Goal: Transaction & Acquisition: Purchase product/service

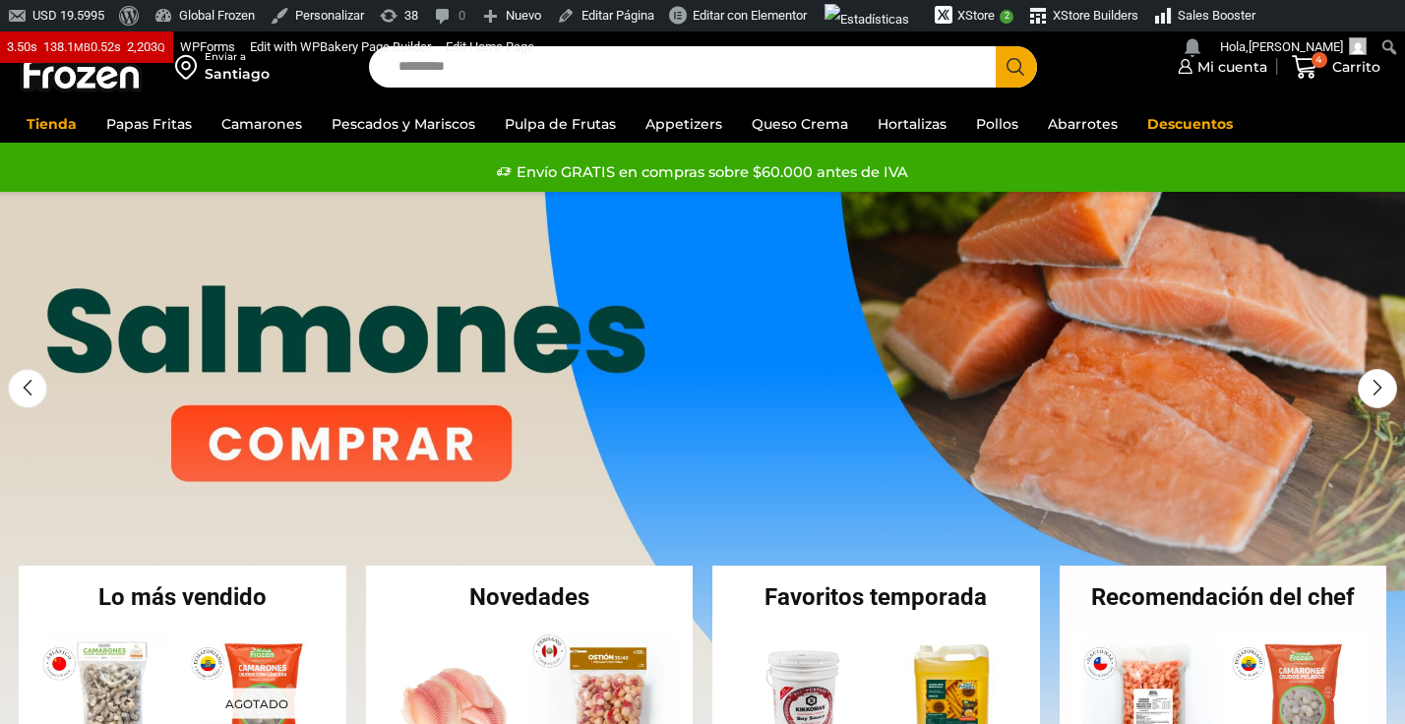
click at [537, 67] on input "Search input" at bounding box center [687, 66] width 597 height 41
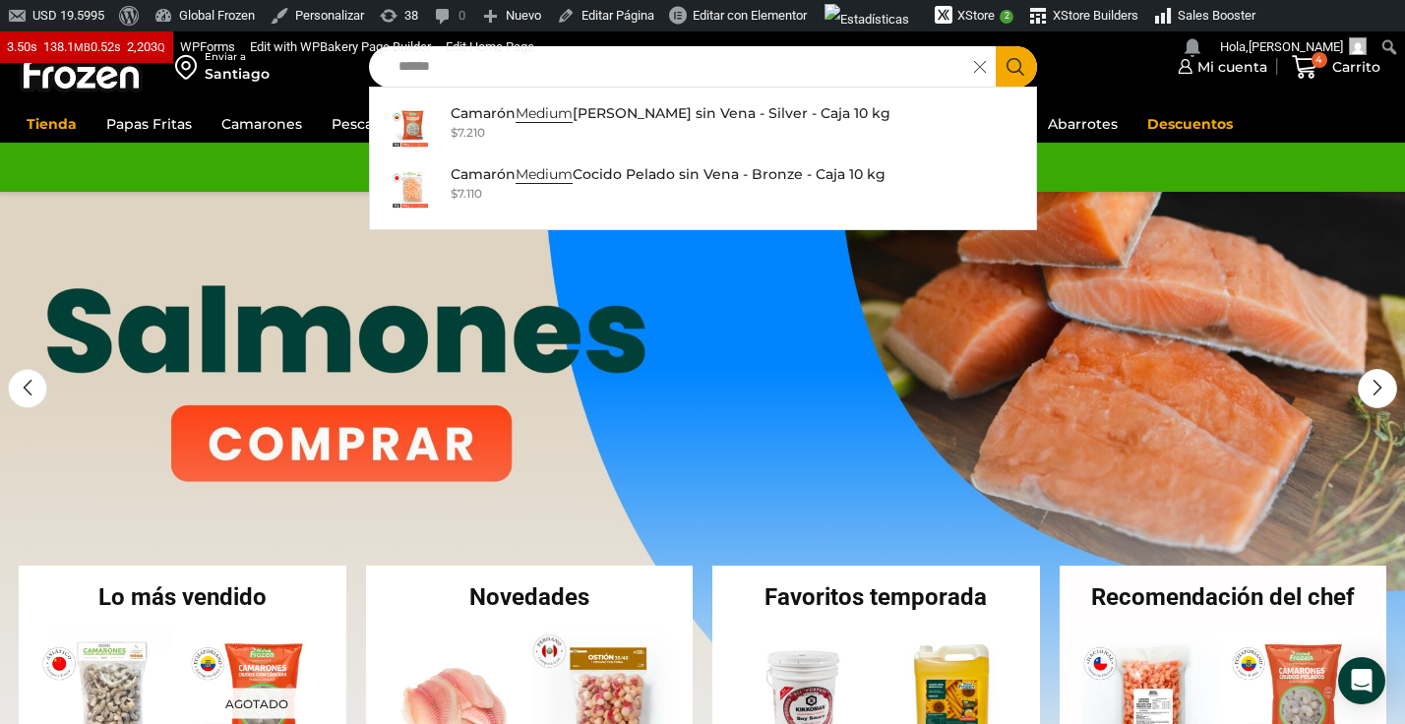
type input "******"
click at [1021, 71] on icon "Search button" at bounding box center [1015, 67] width 18 height 18
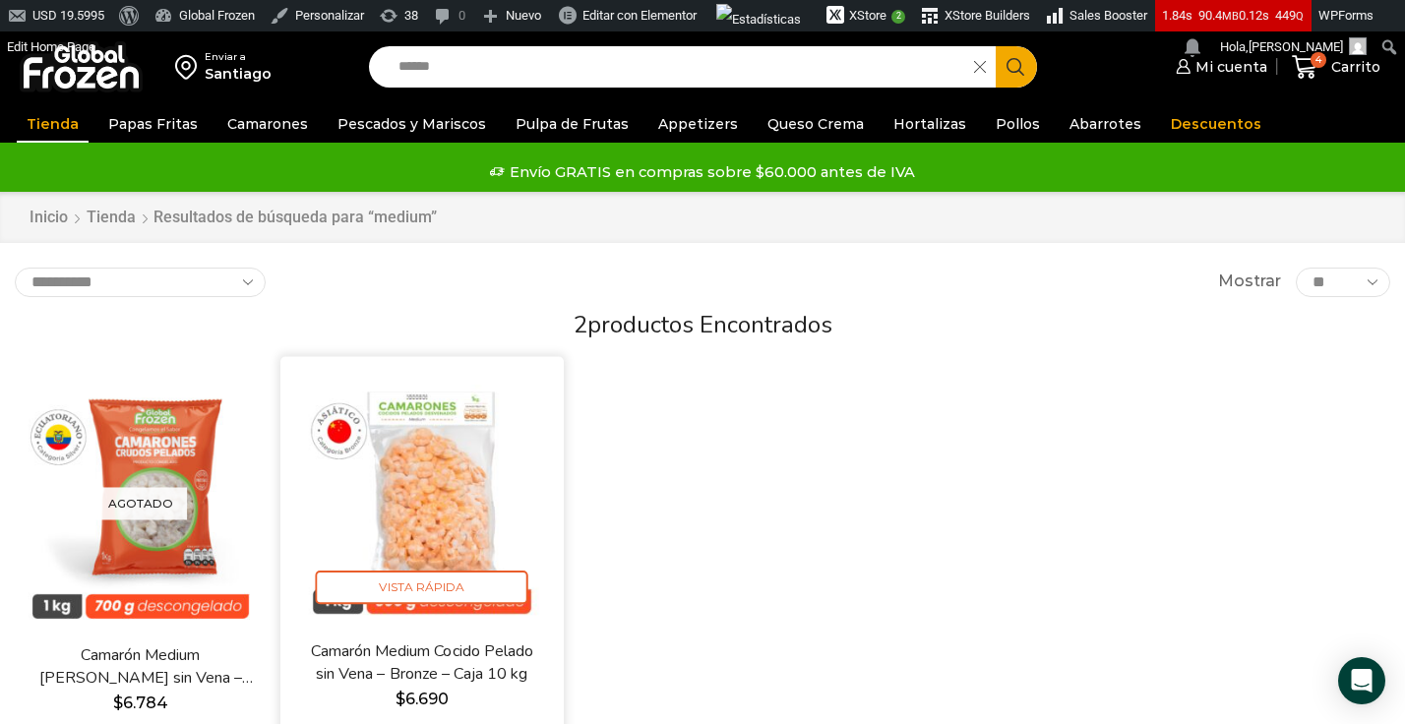
click at [441, 439] on img at bounding box center [421, 498] width 253 height 253
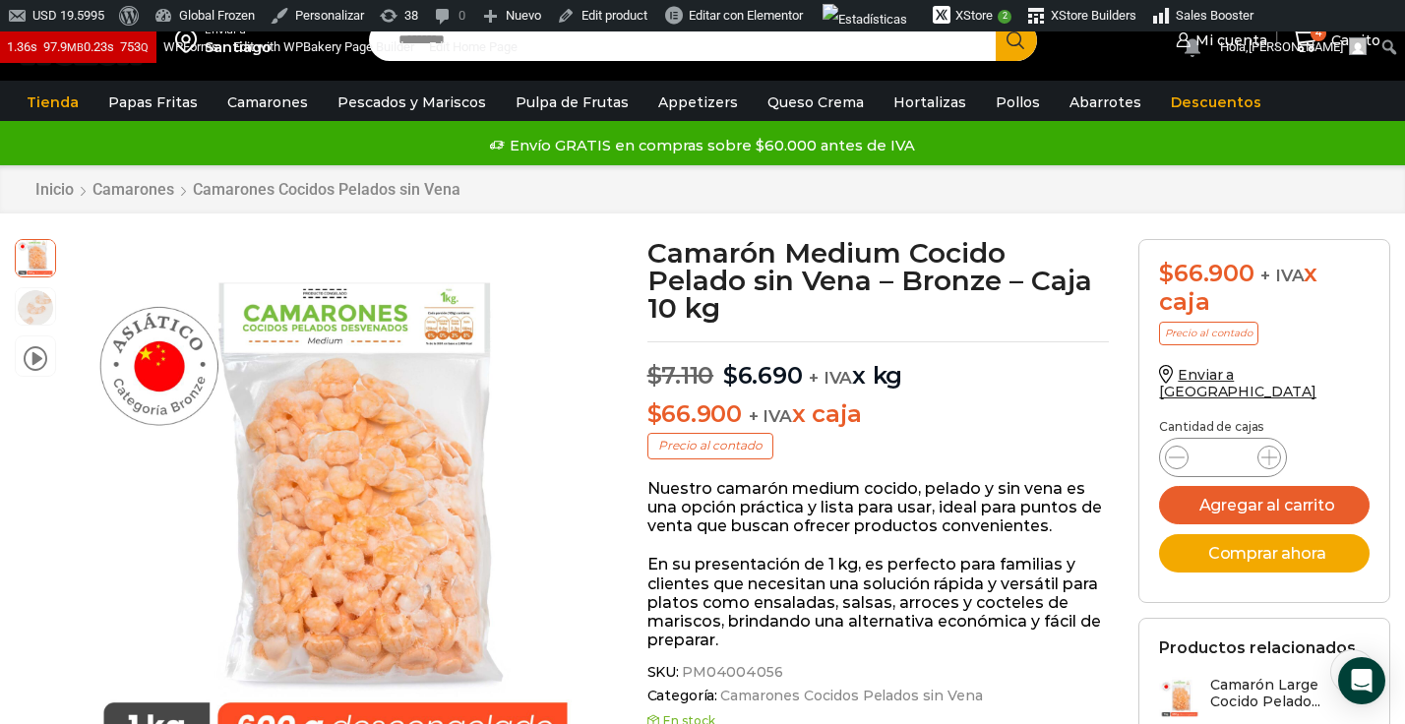
scroll to position [28, 0]
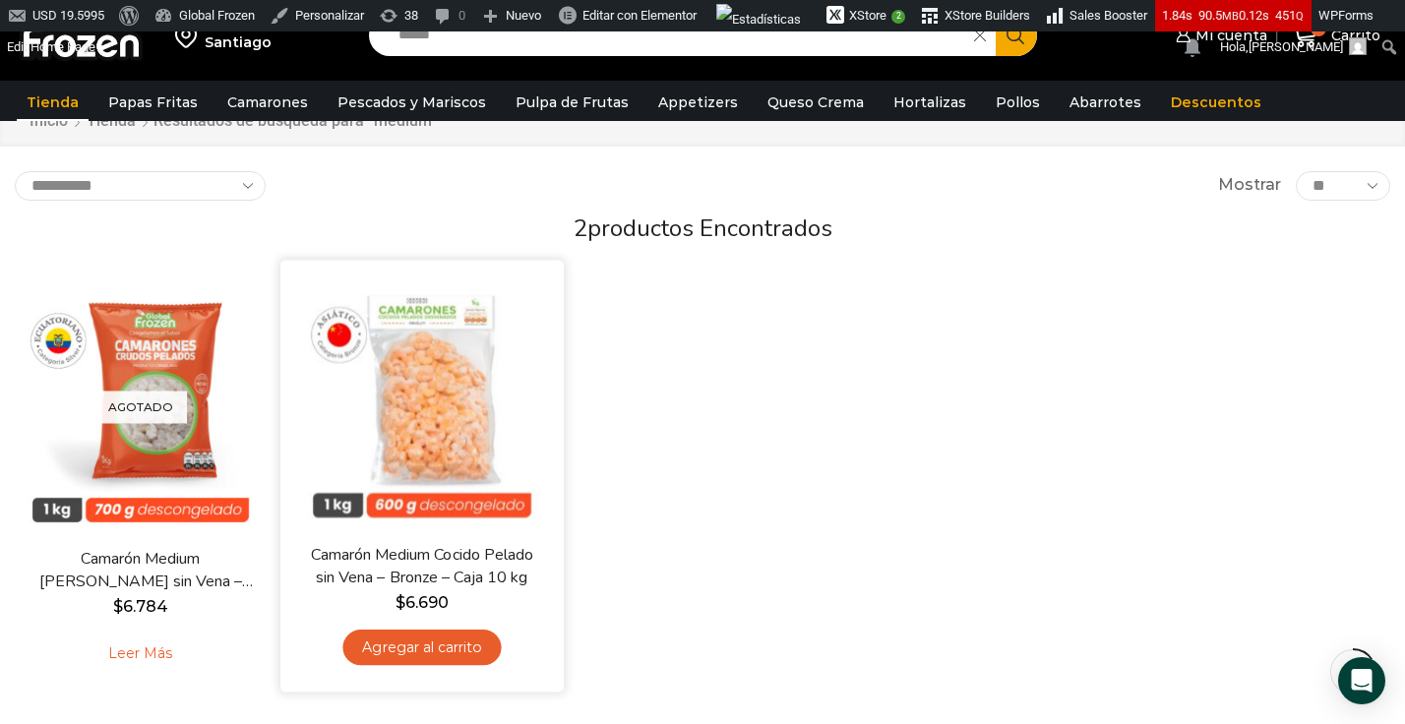
scroll to position [107, 0]
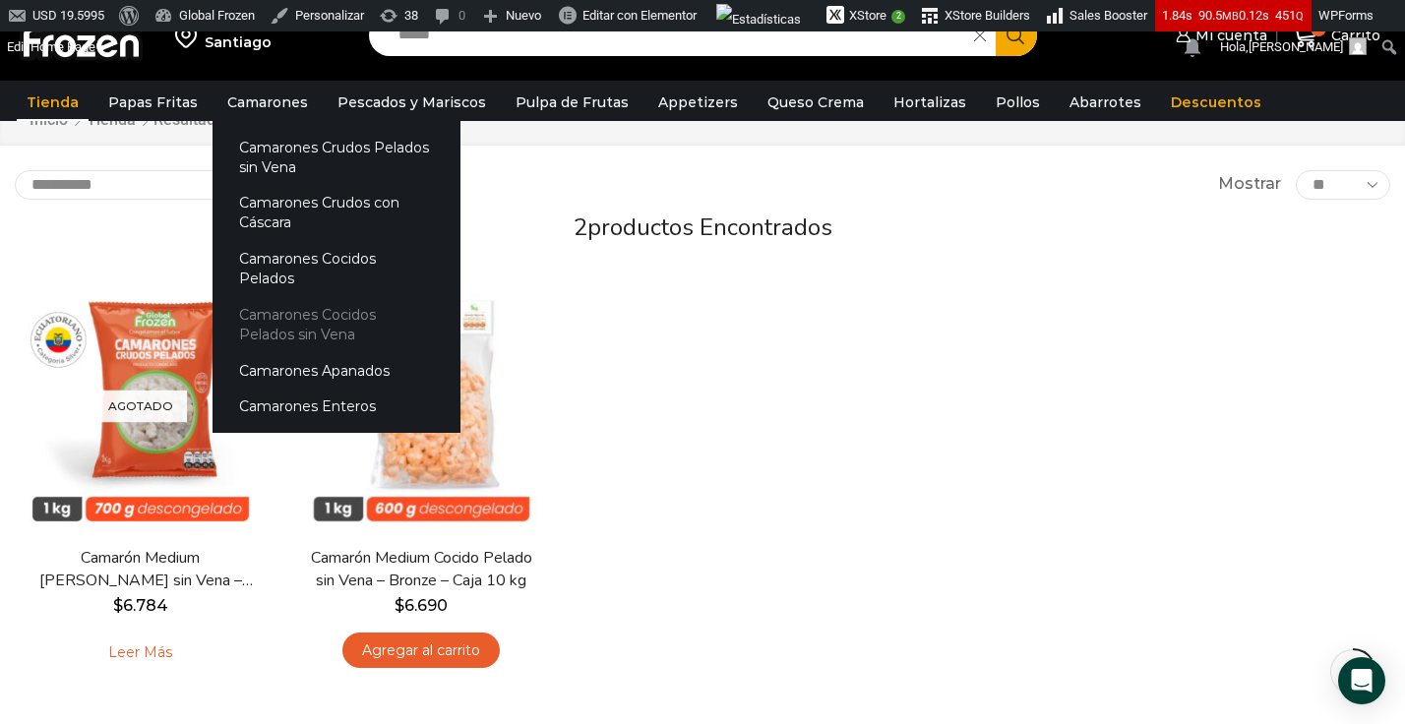
click at [338, 297] on link "Camarones Cocidos Pelados sin Vena" at bounding box center [336, 325] width 248 height 56
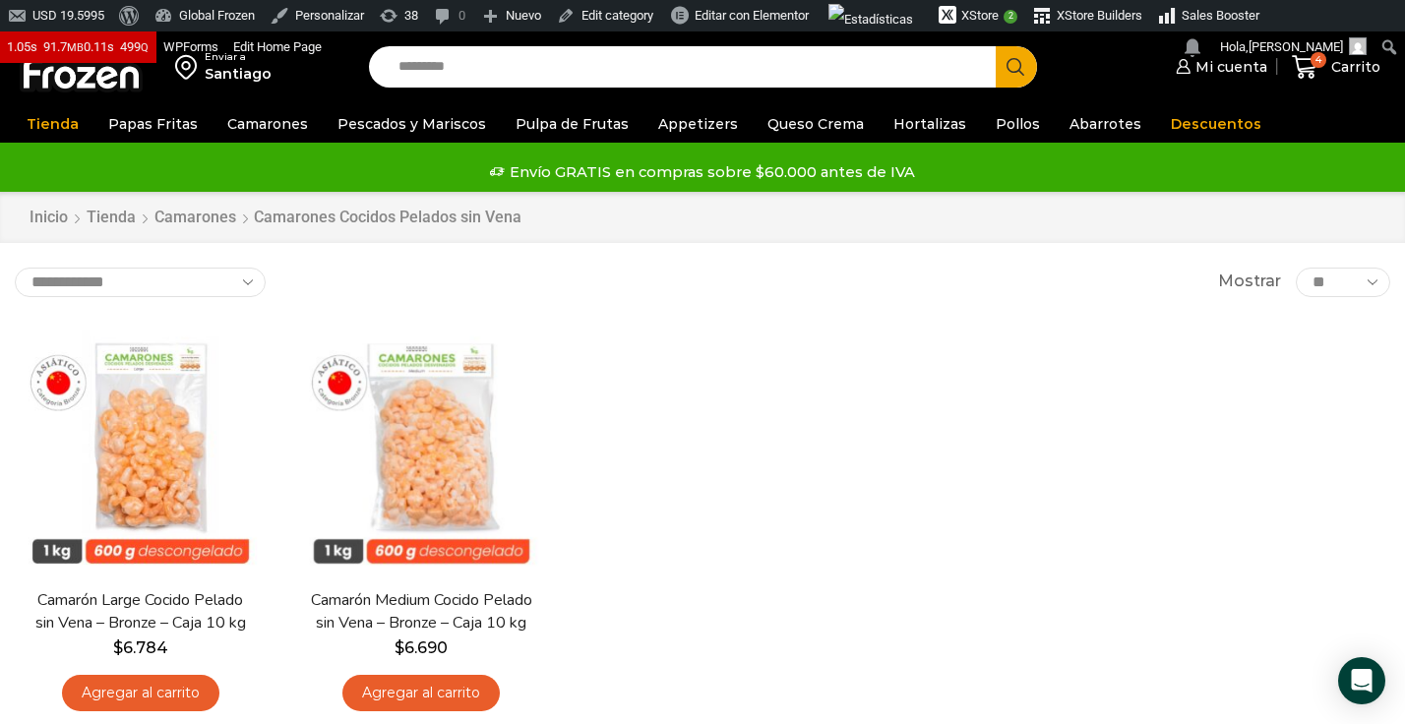
click at [438, 59] on input "Search input" at bounding box center [687, 66] width 597 height 41
click at [995, 46] on button "Search" at bounding box center [1015, 66] width 41 height 41
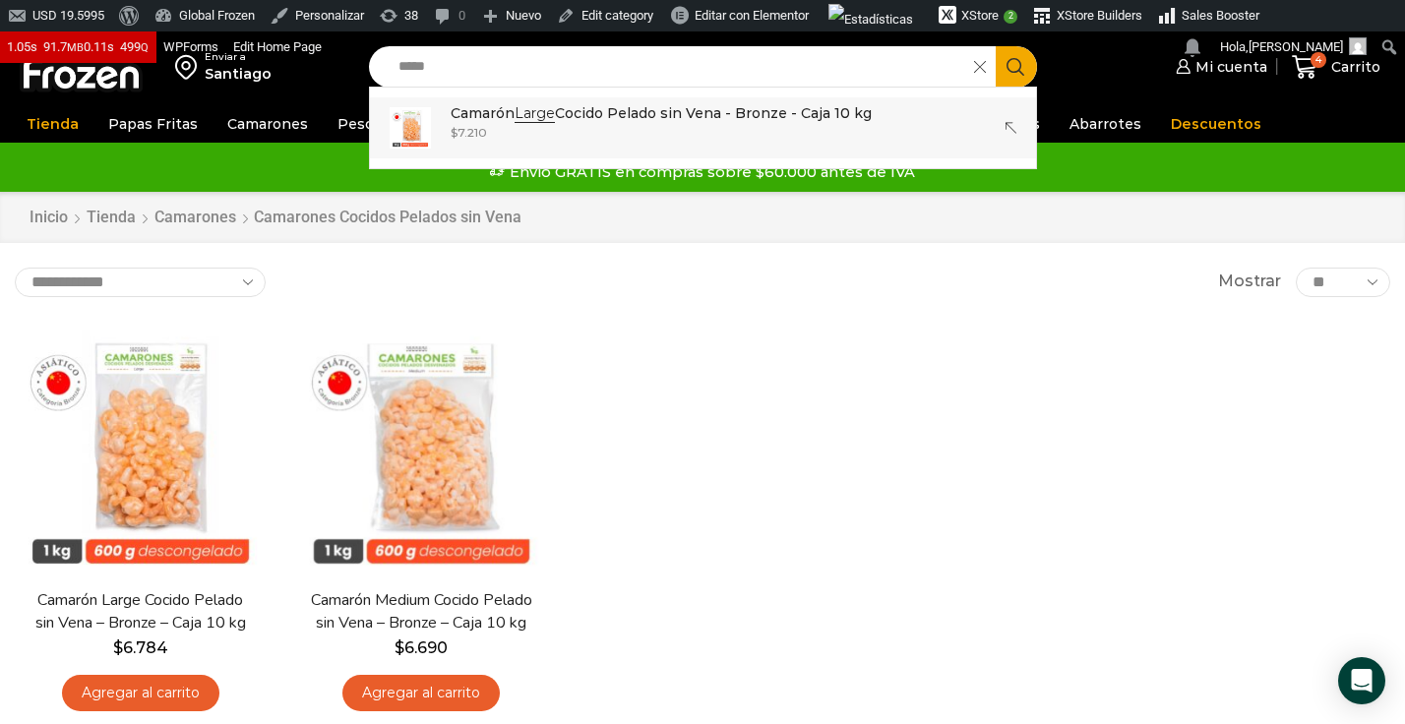
click at [547, 119] on strong "Large" at bounding box center [534, 113] width 40 height 19
type input "**********"
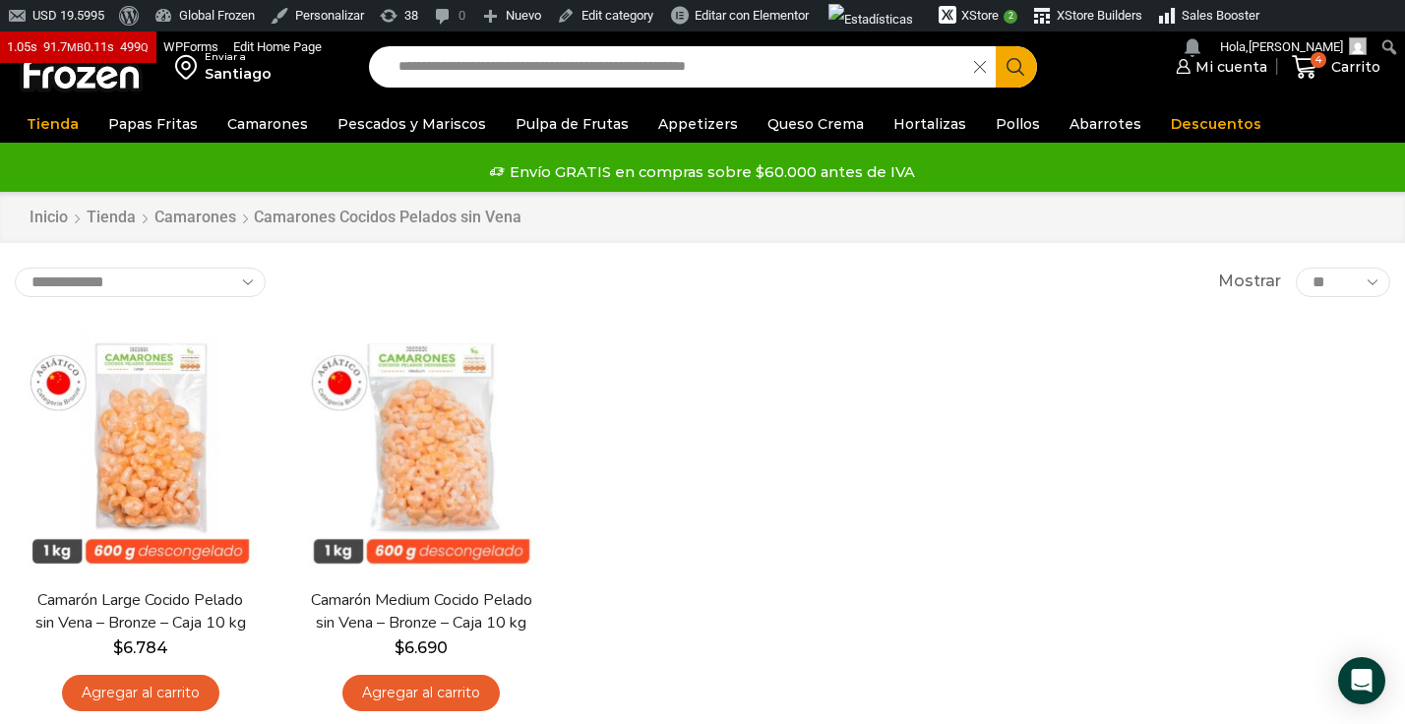
click at [623, 73] on input "**********" at bounding box center [676, 66] width 575 height 41
click at [988, 74] on span at bounding box center [985, 66] width 22 height 41
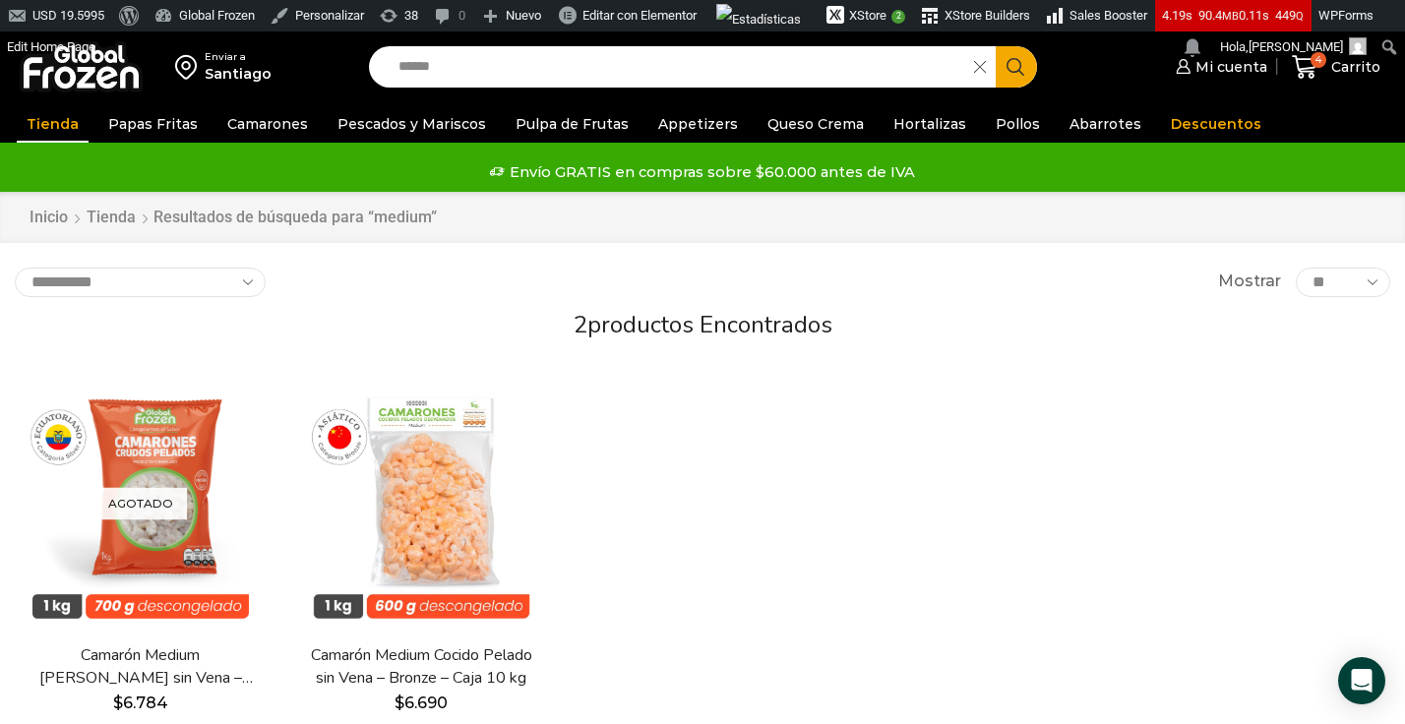
click at [467, 51] on input "******" at bounding box center [676, 66] width 575 height 41
type input "*****"
click at [995, 46] on button "Search" at bounding box center [1015, 66] width 41 height 41
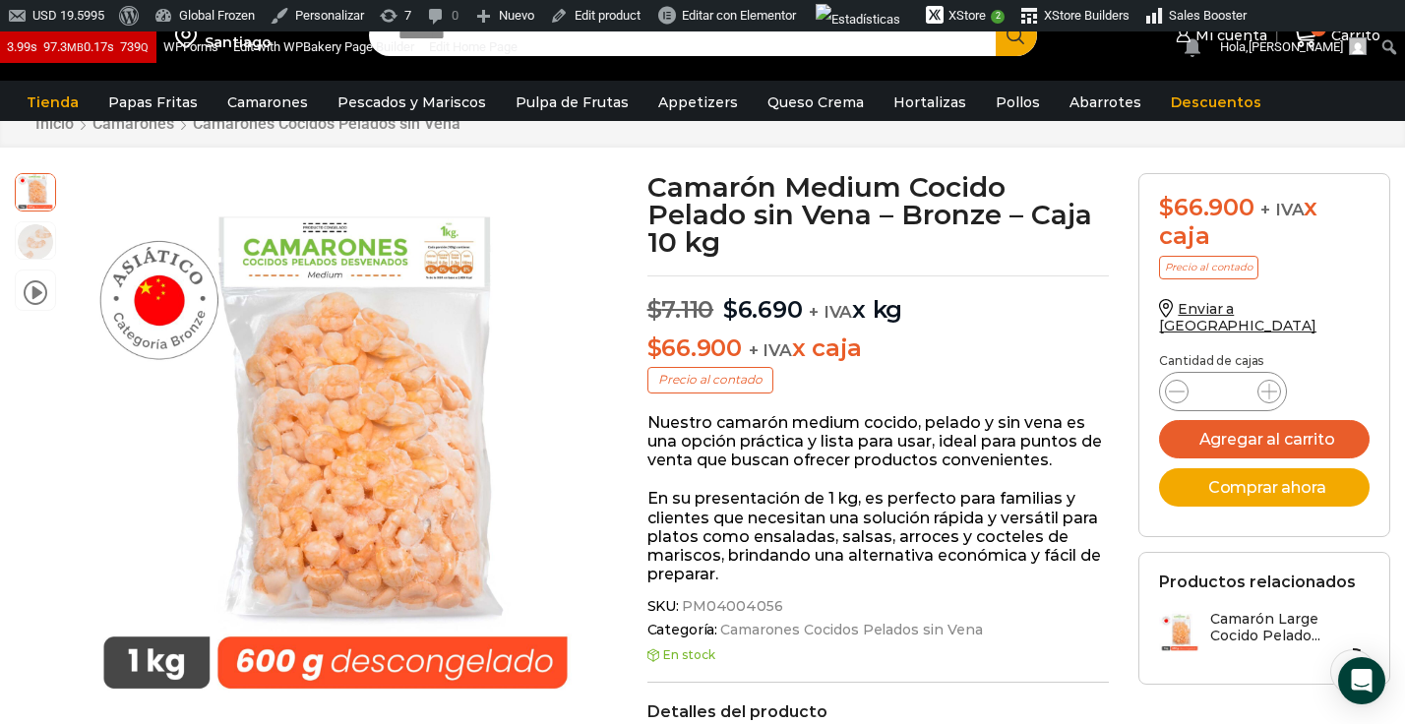
scroll to position [127, 0]
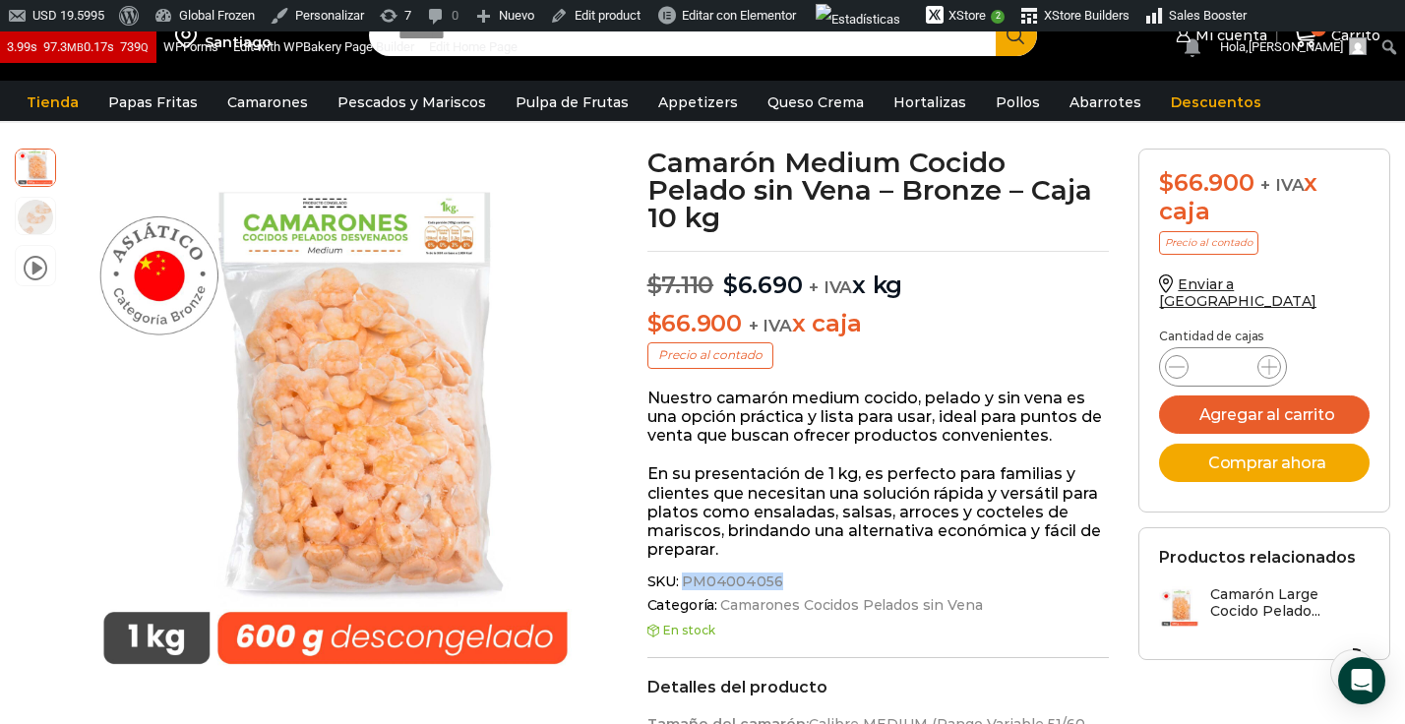
drag, startPoint x: 772, startPoint y: 581, endPoint x: 682, endPoint y: 582, distance: 90.5
click at [682, 582] on span "PM04004056" at bounding box center [731, 581] width 104 height 17
copy span "PM04004056"
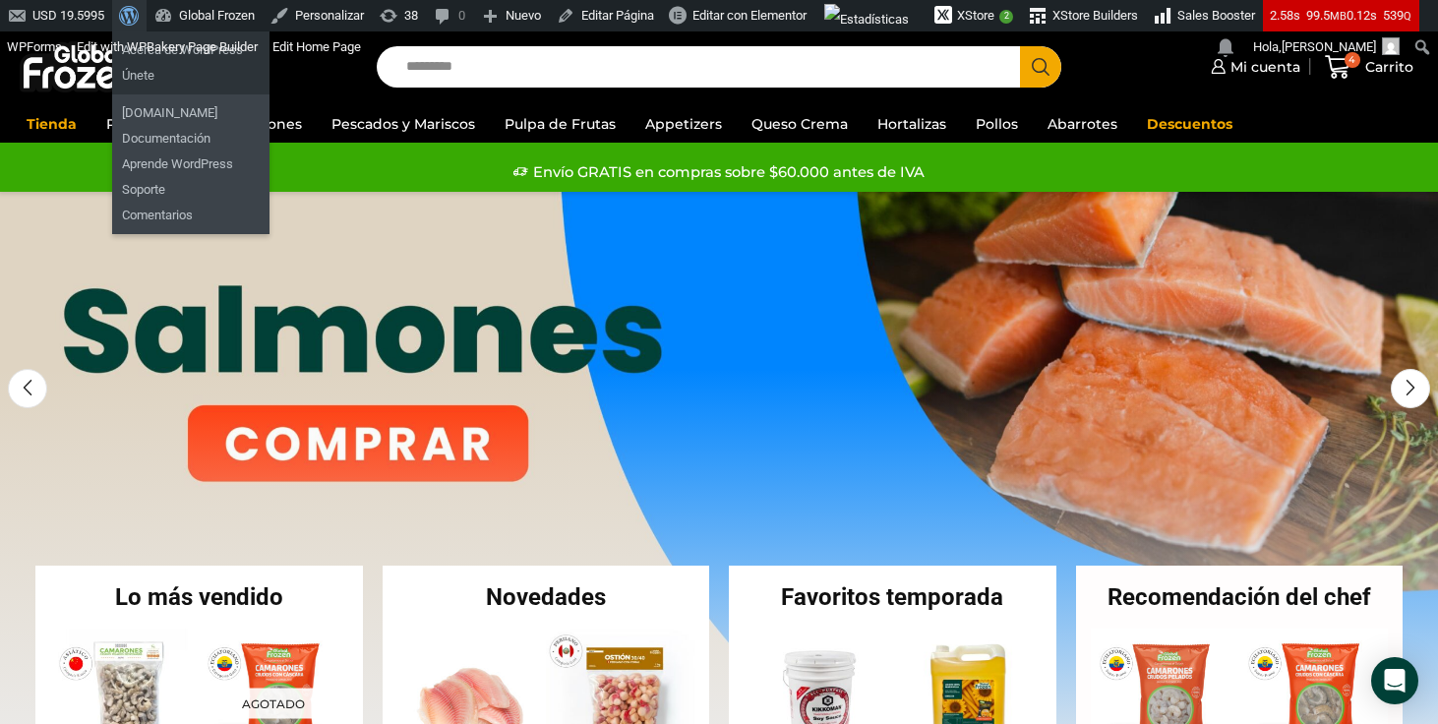
click at [134, 15] on span "Barra de herramientas" at bounding box center [126, 14] width 15 height 28
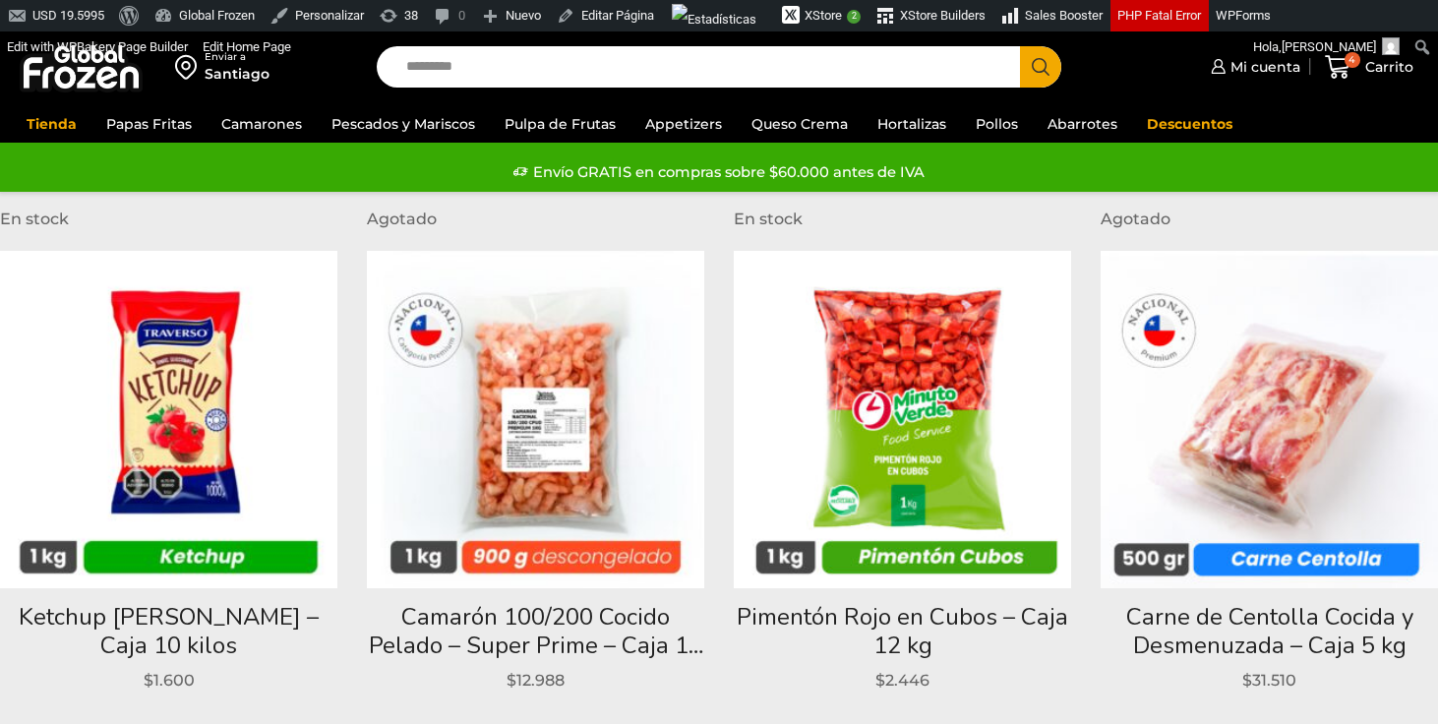
click at [113, 85] on img at bounding box center [81, 66] width 123 height 51
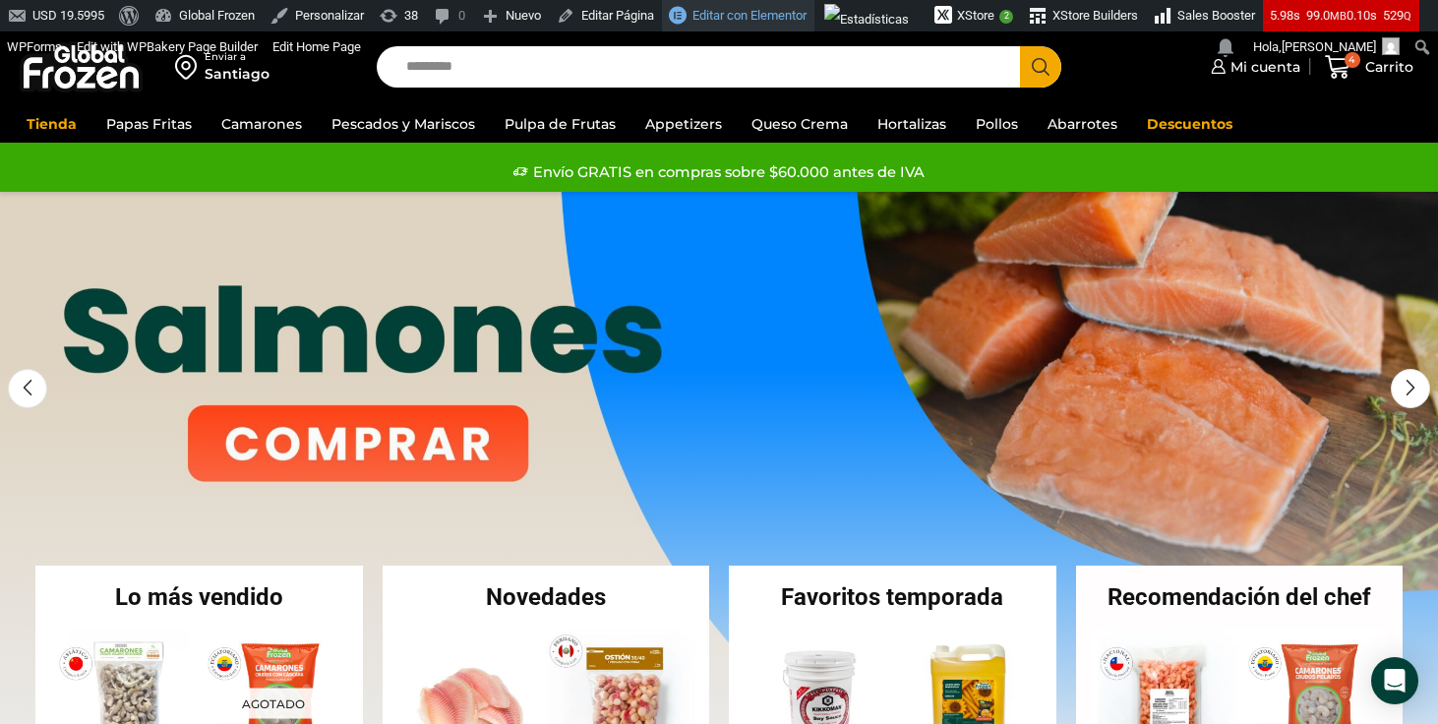
click at [727, 12] on span "Editar con Elementor" at bounding box center [749, 15] width 114 height 15
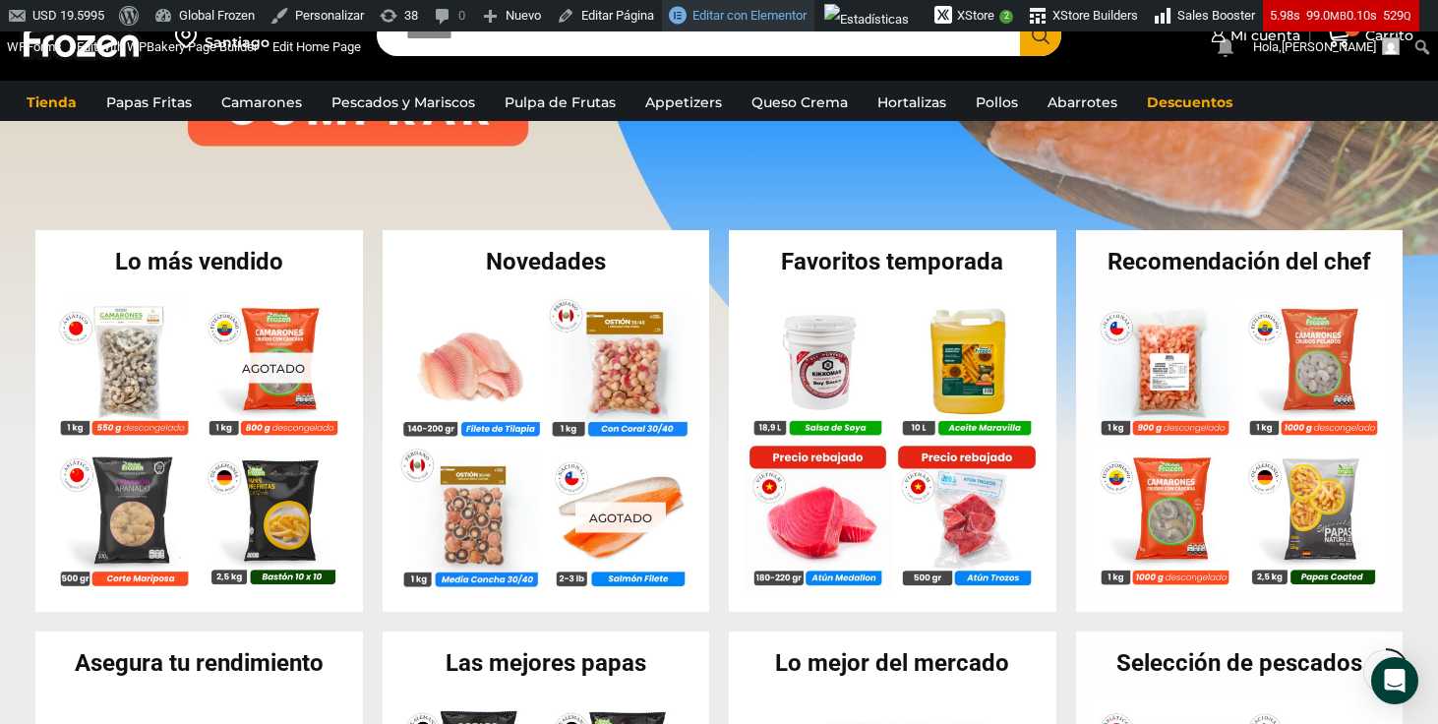
scroll to position [350, 0]
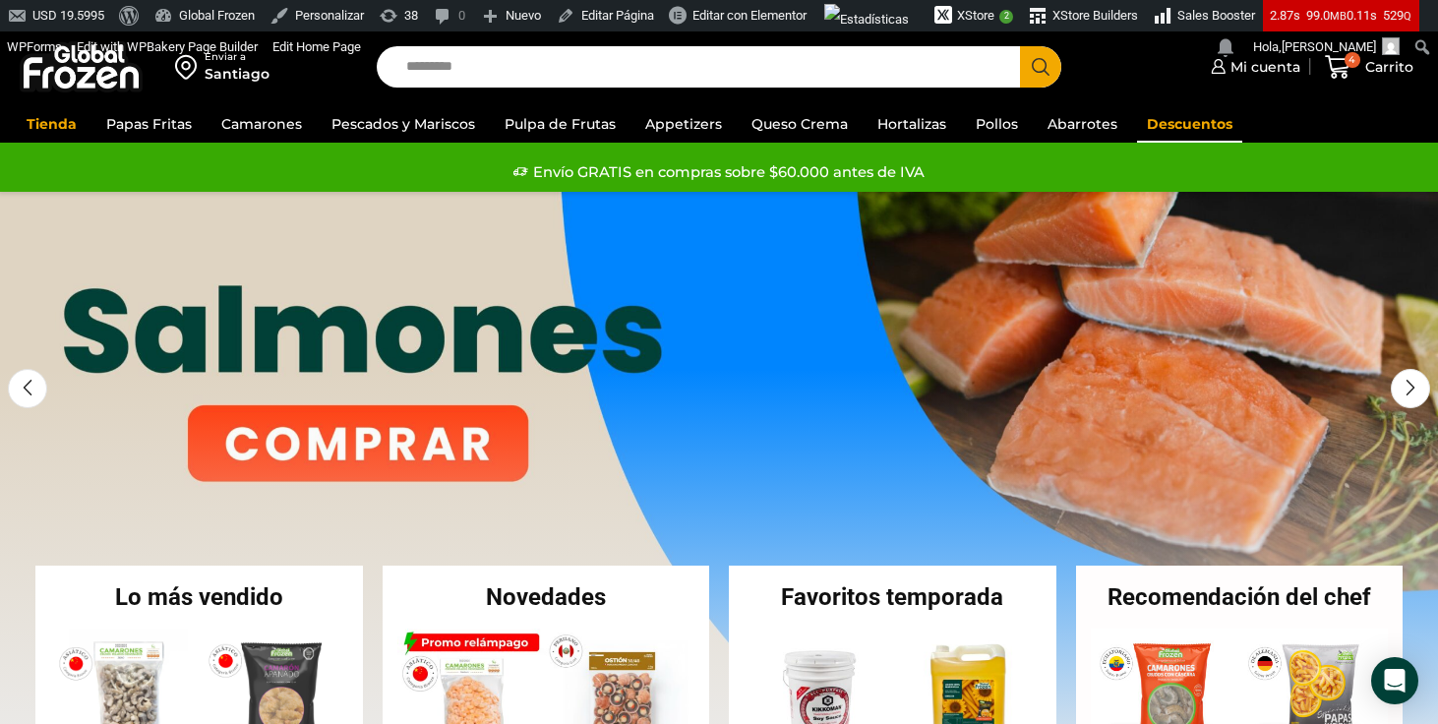
click at [1173, 126] on link "Descuentos" at bounding box center [1189, 123] width 105 height 37
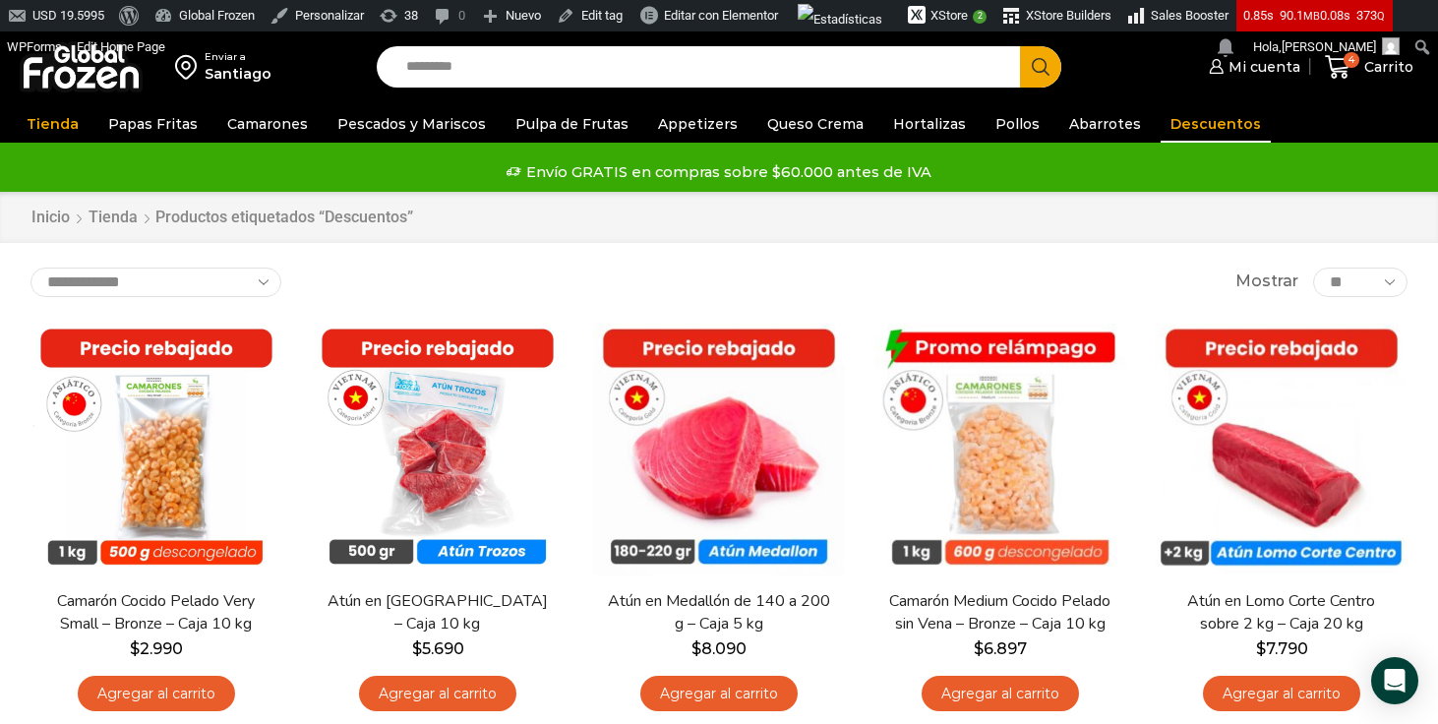
click at [104, 82] on img at bounding box center [81, 66] width 123 height 51
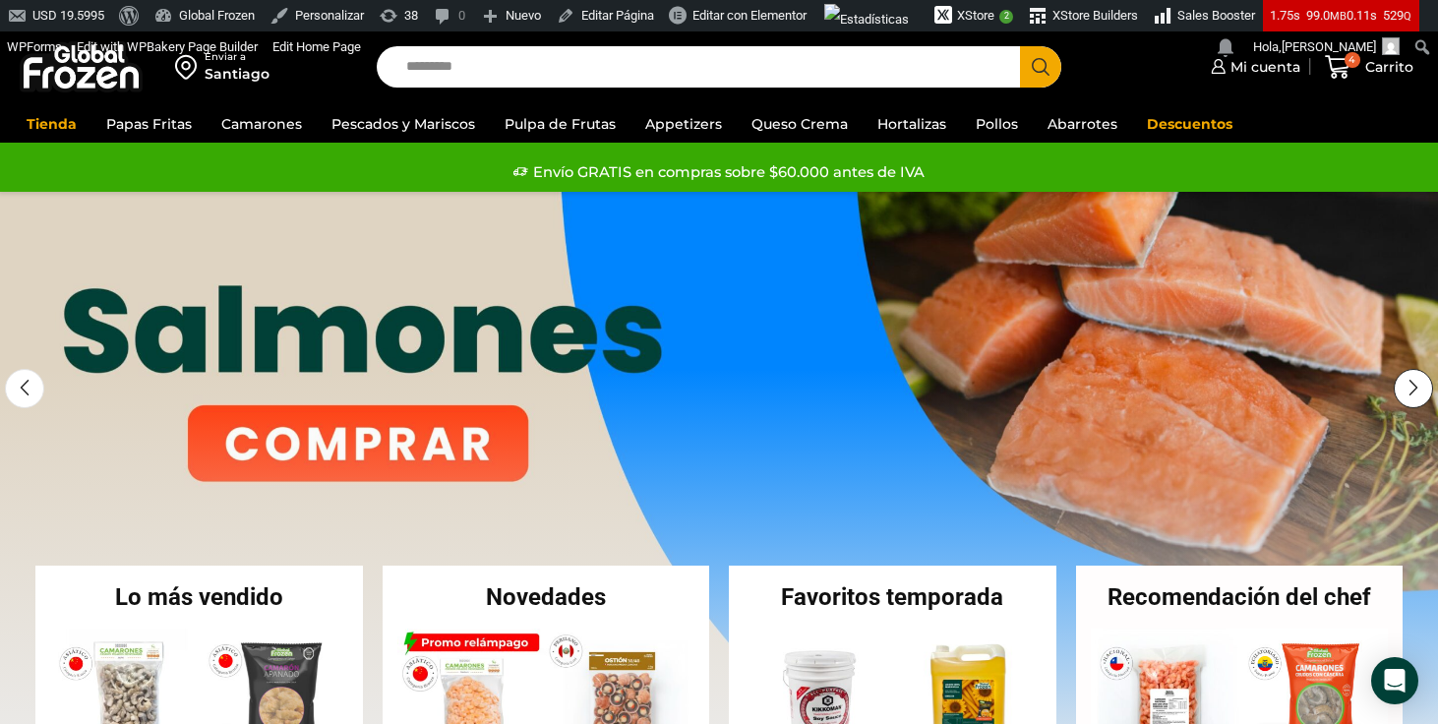
click at [1414, 396] on div "Next slide" at bounding box center [1413, 388] width 39 height 39
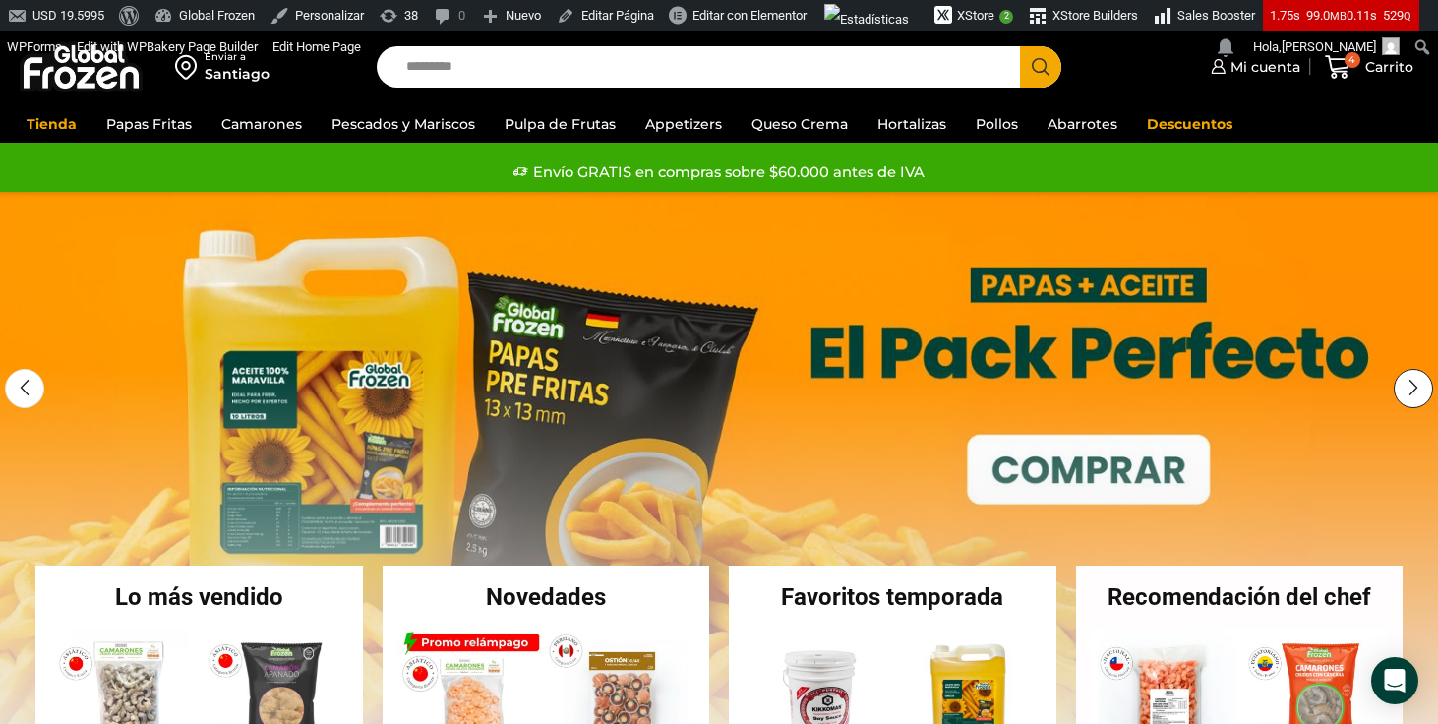
click at [1414, 396] on div "Next slide" at bounding box center [1413, 388] width 39 height 39
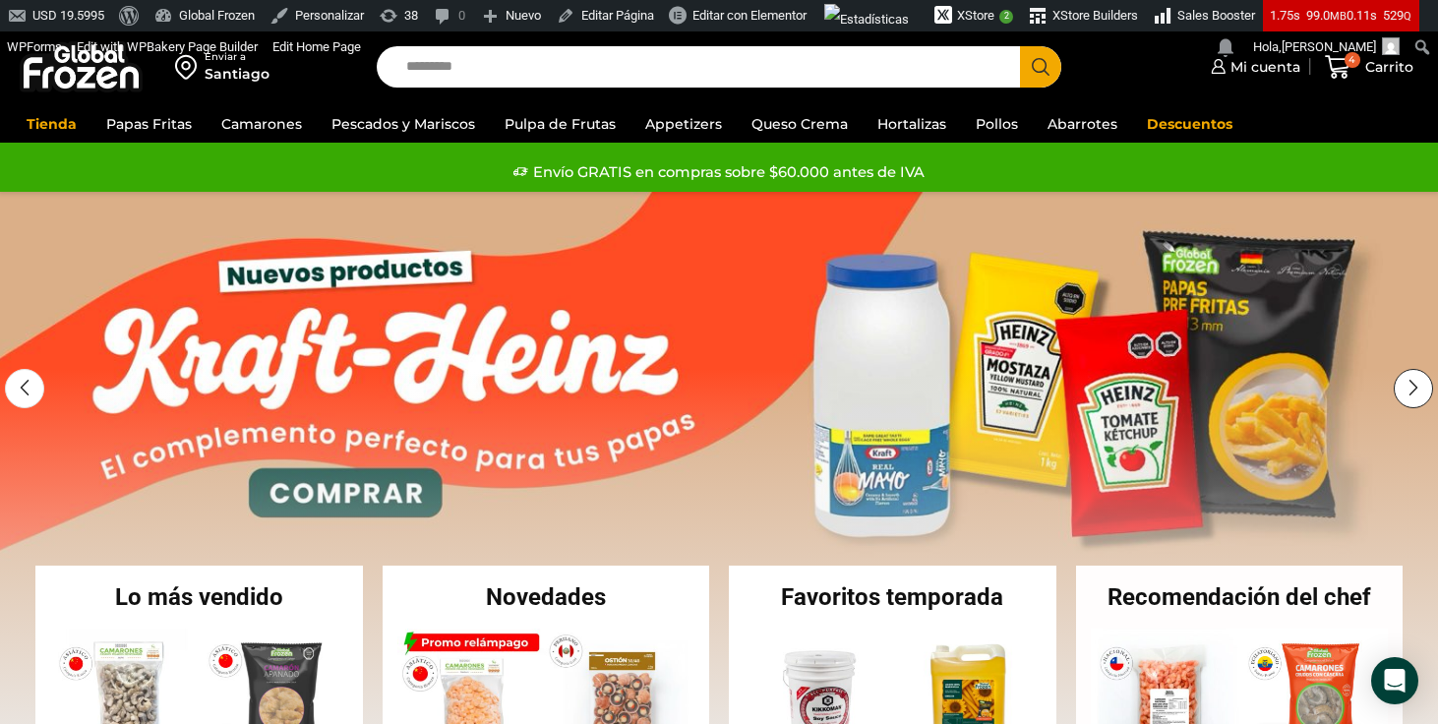
click at [1414, 396] on div "Next slide" at bounding box center [1413, 388] width 39 height 39
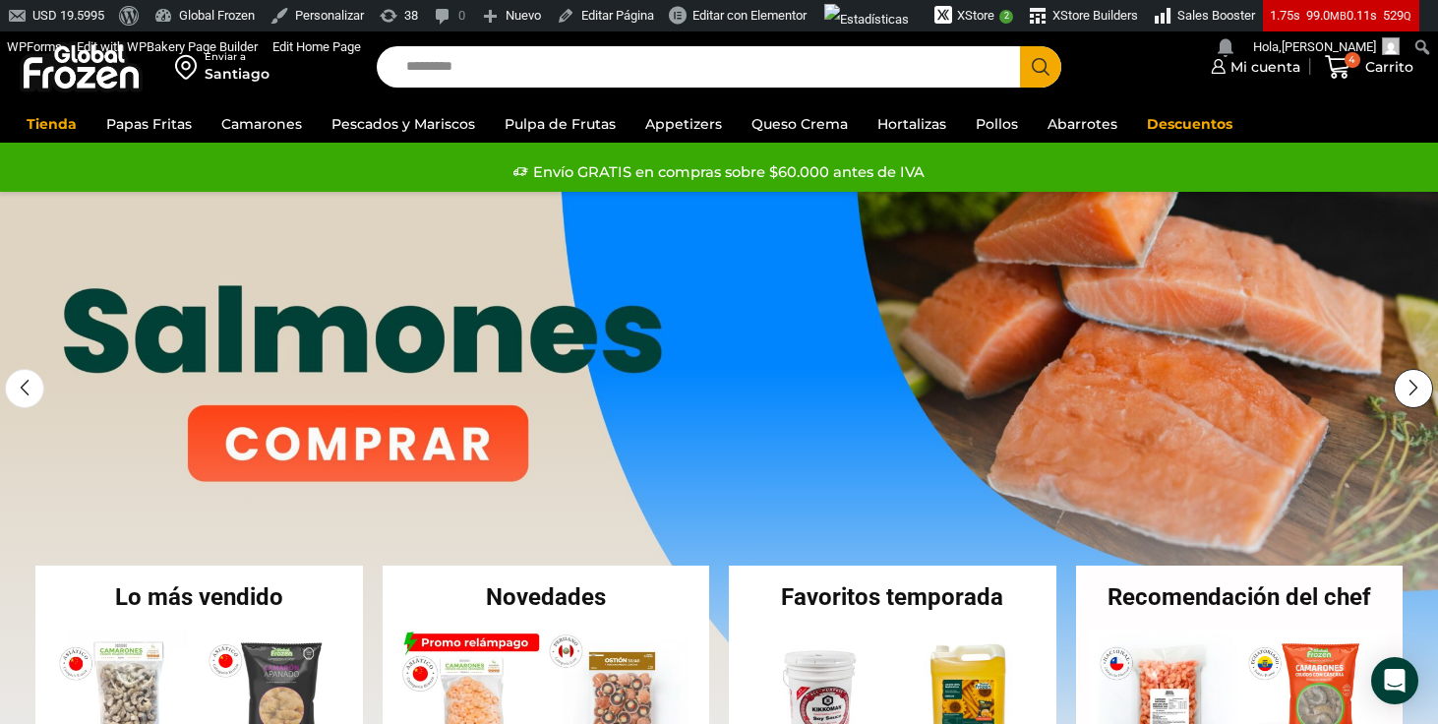
click at [1414, 396] on div "Next slide" at bounding box center [1413, 388] width 39 height 39
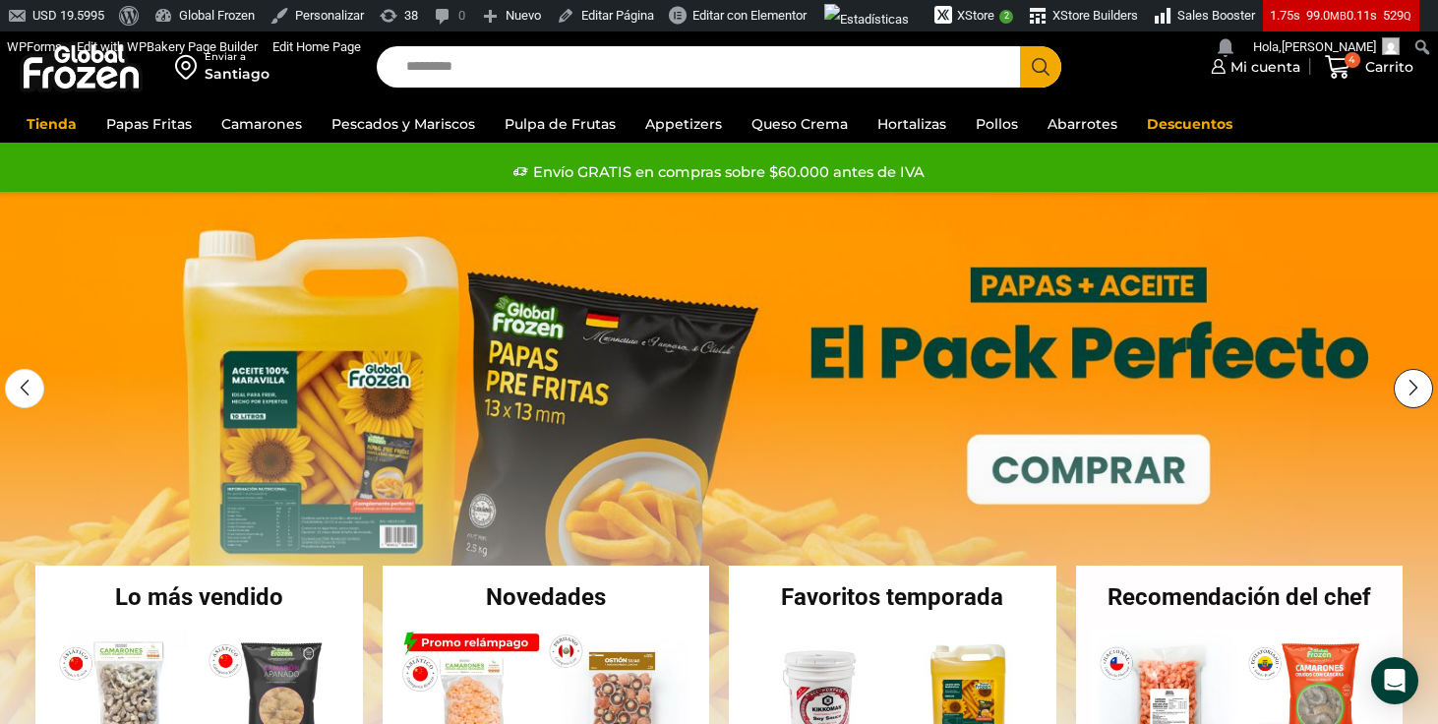
click at [1414, 396] on div "Next slide" at bounding box center [1413, 388] width 39 height 39
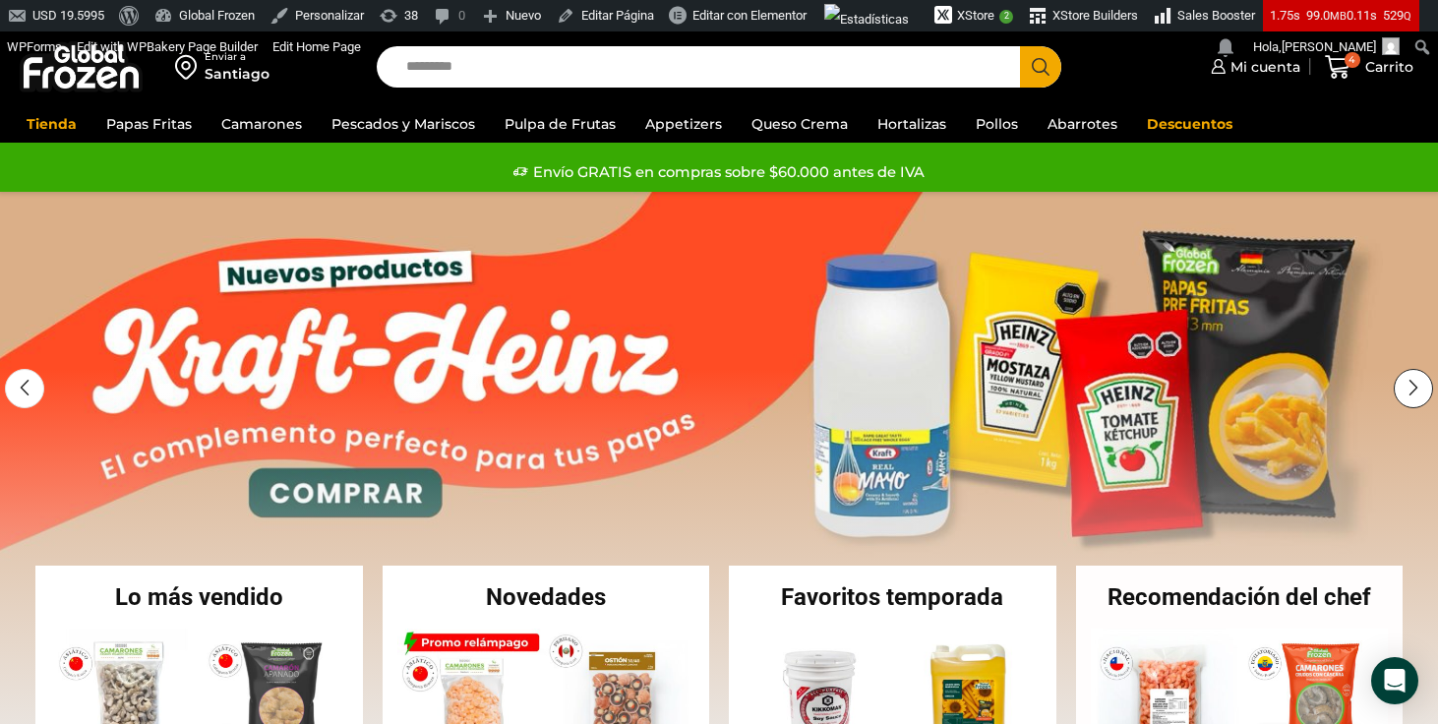
click at [1414, 396] on div "Next slide" at bounding box center [1413, 388] width 39 height 39
